Goal: Task Accomplishment & Management: Use online tool/utility

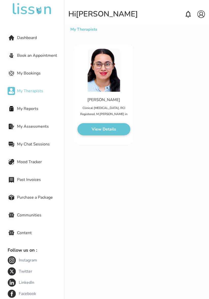
click at [25, 56] on span "Book an Appointment" at bounding box center [40, 56] width 47 height 6
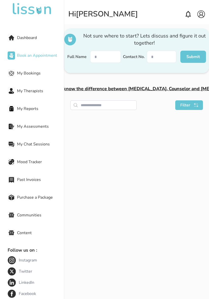
click at [26, 35] on span "Dashboard" at bounding box center [40, 38] width 47 height 6
click at [24, 35] on span "Dashboard" at bounding box center [40, 38] width 47 height 6
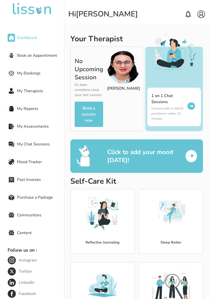
scroll to position [23, 0]
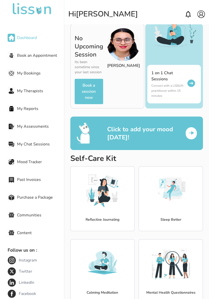
click at [182, 254] on img at bounding box center [171, 263] width 38 height 38
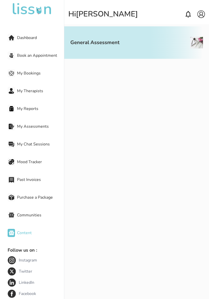
click at [156, 41] on div "General Assessment" at bounding box center [119, 42] width 99 height 32
click at [142, 42] on div "General Assessment" at bounding box center [119, 42] width 99 height 32
click at [162, 41] on div "General Assessment" at bounding box center [119, 42] width 99 height 32
click at [166, 41] on div "General Assessment" at bounding box center [119, 42] width 99 height 32
click at [164, 42] on div "General Assessment" at bounding box center [119, 42] width 99 height 32
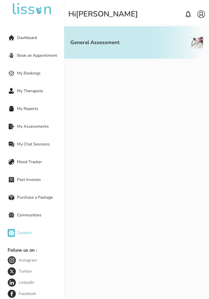
click at [21, 128] on span "My Assessments" at bounding box center [40, 127] width 47 height 6
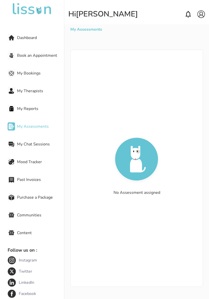
click at [14, 39] on img at bounding box center [12, 38] width 6 height 6
click at [17, 36] on span "Dashboard" at bounding box center [40, 38] width 47 height 6
click at [21, 159] on span "Mood Tracker" at bounding box center [40, 162] width 47 height 6
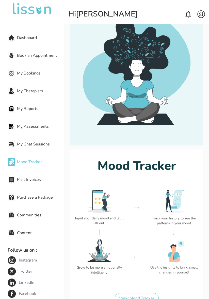
scroll to position [82, 0]
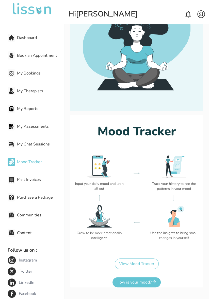
click at [150, 265] on button "View Mood Tracker" at bounding box center [137, 264] width 44 height 11
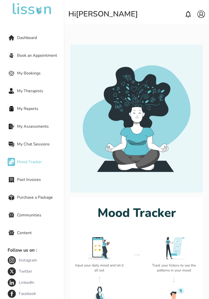
select select "**********"
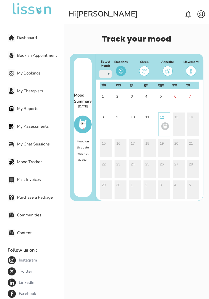
click at [21, 36] on span "Dashboard" at bounding box center [40, 38] width 47 height 6
click at [21, 37] on span "Dashboard" at bounding box center [40, 38] width 47 height 6
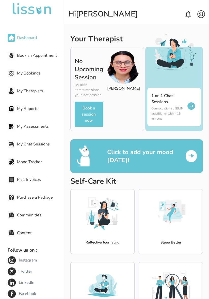
click at [20, 165] on span "Mood Tracker" at bounding box center [40, 162] width 47 height 6
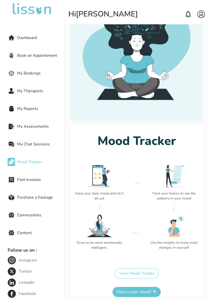
scroll to position [82, 0]
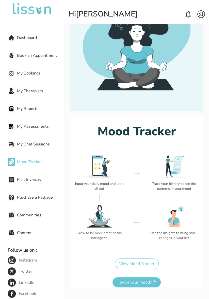
click at [141, 282] on button "How is your mood?" at bounding box center [136, 283] width 48 height 10
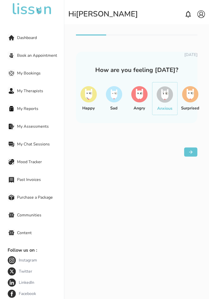
click at [18, 39] on span "Dashboard" at bounding box center [40, 38] width 47 height 6
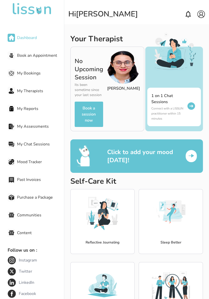
scroll to position [23, 0]
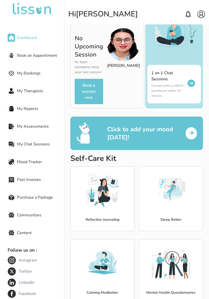
click at [180, 265] on img at bounding box center [171, 263] width 38 height 38
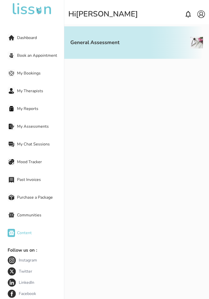
click at [135, 37] on div "General Assessment" at bounding box center [119, 42] width 99 height 32
click at [18, 42] on div "Dashboard" at bounding box center [36, 38] width 56 height 10
click at [17, 41] on div "Dashboard" at bounding box center [36, 38] width 56 height 10
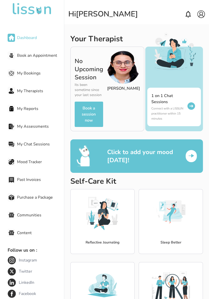
scroll to position [23, 0]
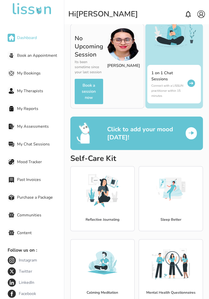
click at [111, 208] on div "Reflective Journaling" at bounding box center [102, 198] width 64 height 65
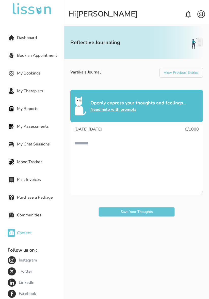
click at [21, 42] on div "Dashboard" at bounding box center [36, 38] width 56 height 10
